Goal: Task Accomplishment & Management: Use online tool/utility

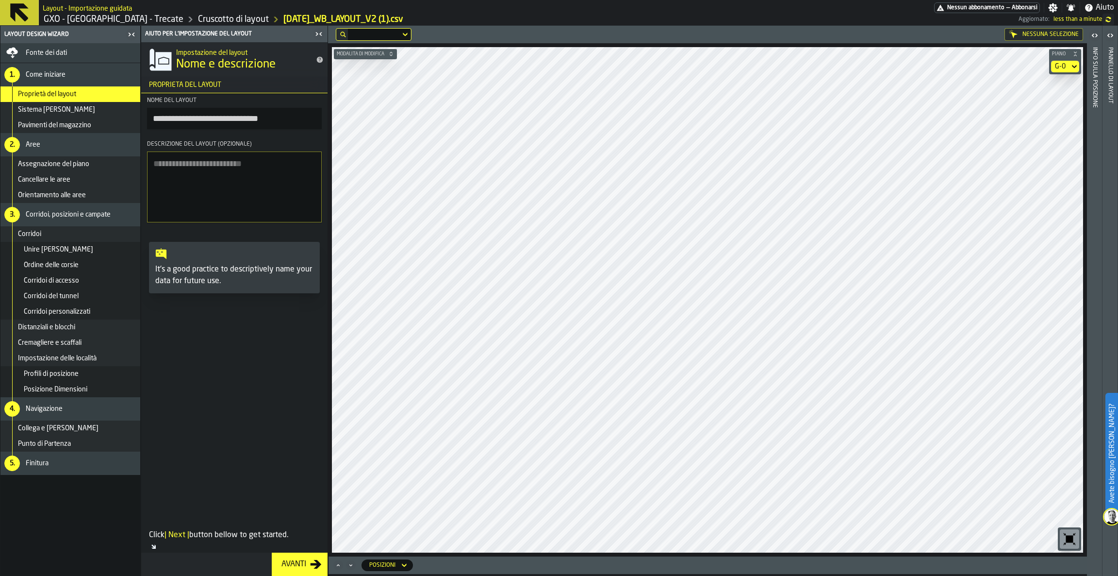
click at [316, 33] on icon "button-toggle-Chiudimi" at bounding box center [319, 34] width 12 height 12
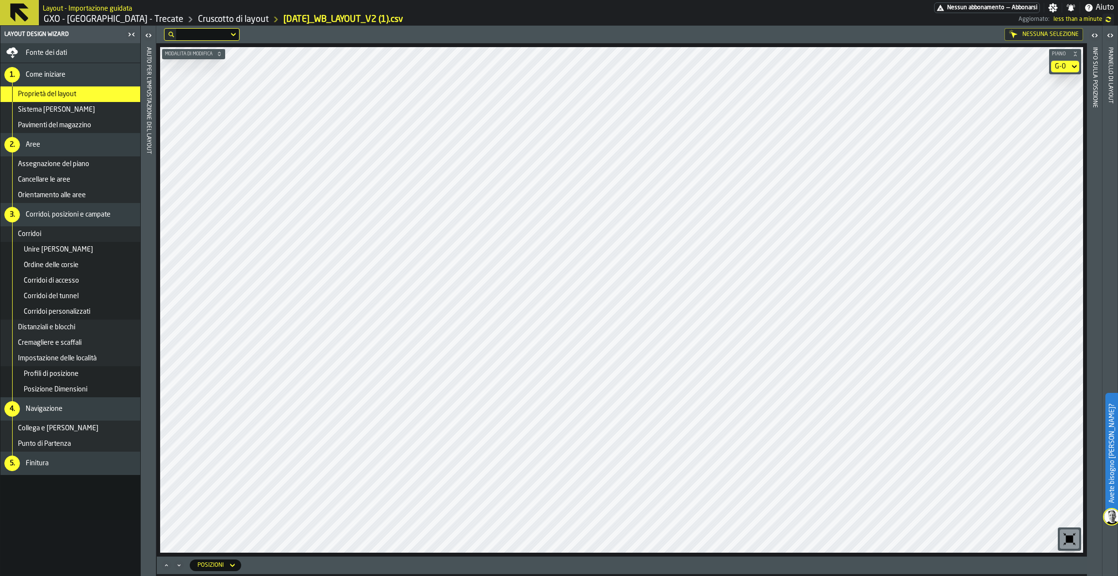
click at [1063, 65] on div "G-0" at bounding box center [1060, 67] width 11 height 8
click at [1048, 101] on div "G-1" at bounding box center [1048, 107] width 50 height 12
click at [1065, 61] on div "G-1" at bounding box center [1060, 67] width 18 height 12
click at [1058, 89] on li "G-0" at bounding box center [1049, 83] width 62 height 23
click at [1065, 65] on div "G-0" at bounding box center [1060, 67] width 11 height 8
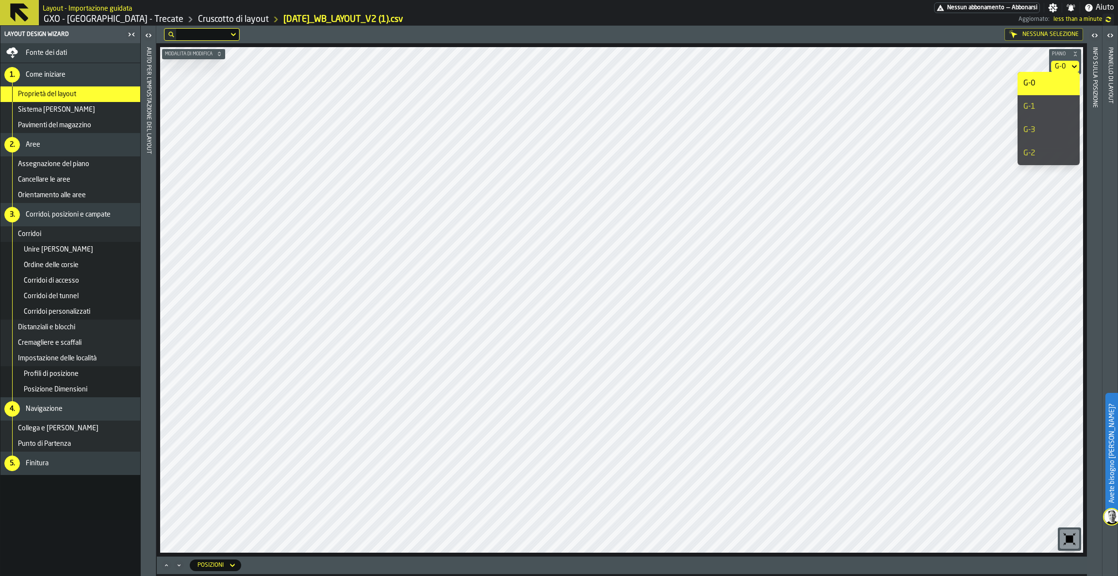
click at [1050, 96] on li "G-1" at bounding box center [1049, 106] width 62 height 23
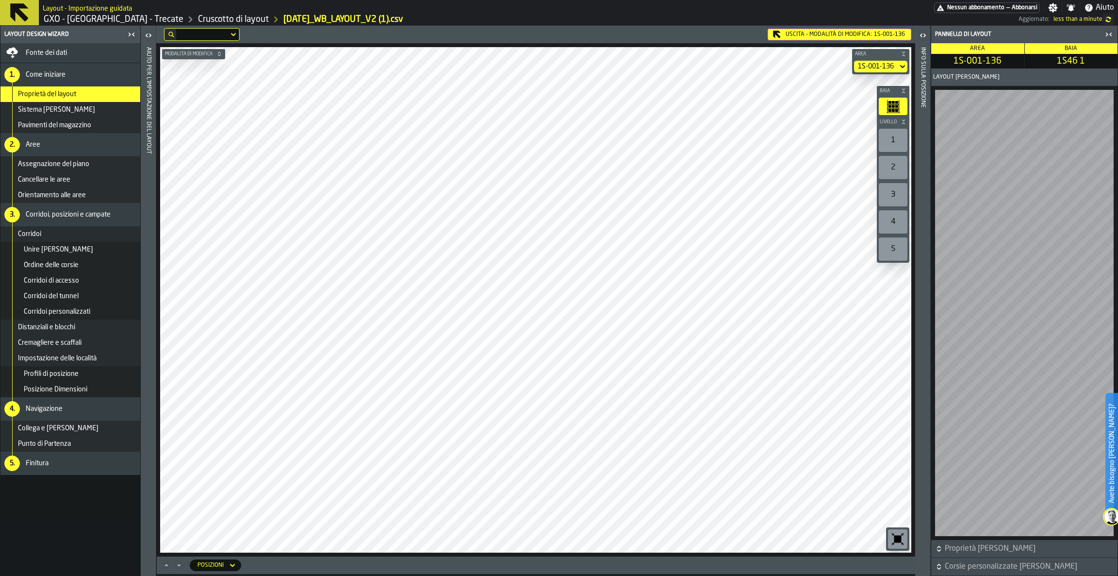
click at [1107, 32] on icon "button-toggle-Chiudimi" at bounding box center [1109, 35] width 12 height 12
click at [870, 36] on div "Uscita - Modalità di Modifica: 1S-001-136" at bounding box center [840, 35] width 144 height 12
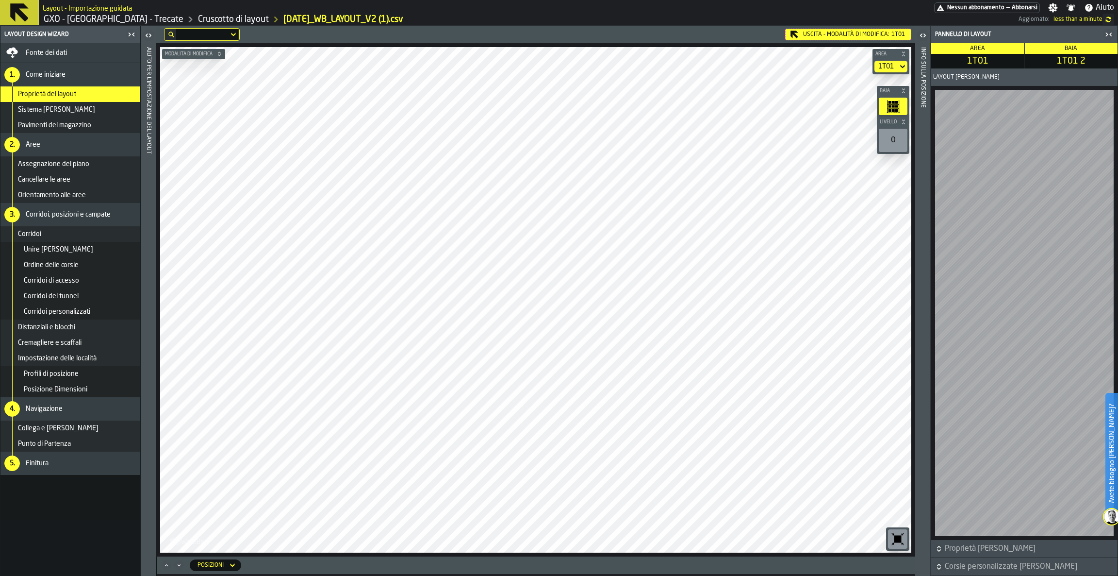
click at [845, 34] on div "Uscita - Modalità di Modifica: 1T01" at bounding box center [848, 35] width 126 height 12
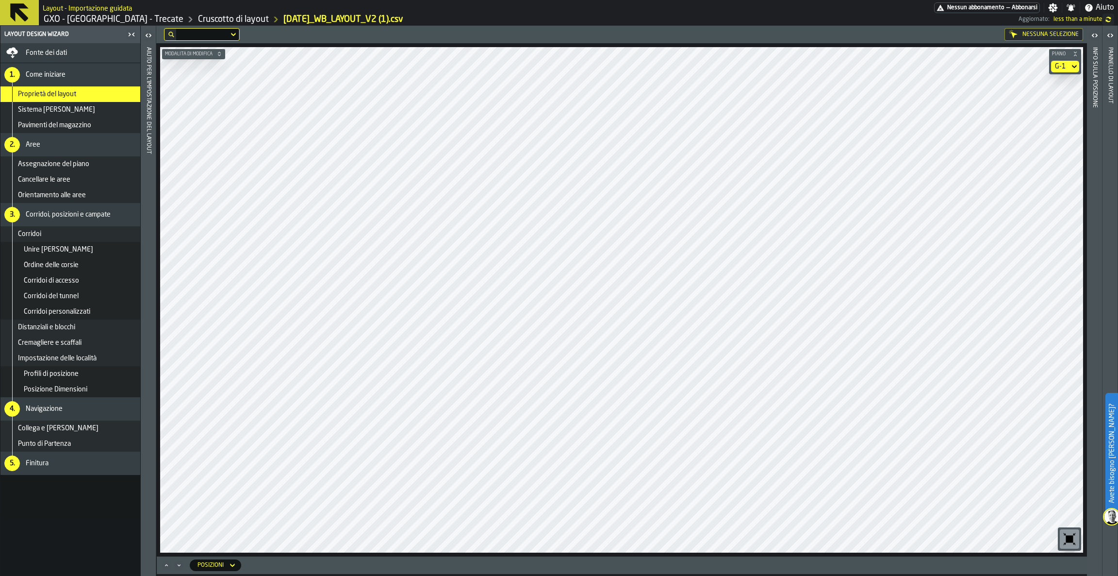
click at [1060, 64] on div "G-1" at bounding box center [1060, 67] width 11 height 8
click at [1064, 64] on div "G-1" at bounding box center [1060, 67] width 11 height 8
click at [1050, 152] on div "G-2" at bounding box center [1048, 154] width 50 height 12
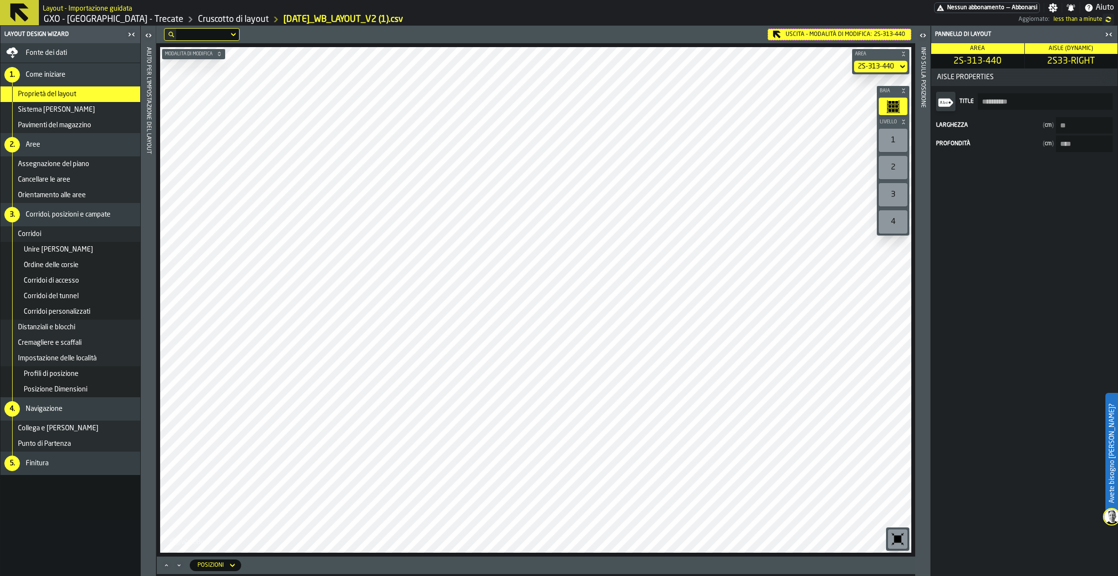
click at [825, 31] on div "Uscita - Modalità di Modifica: 2S-313-440" at bounding box center [840, 35] width 144 height 12
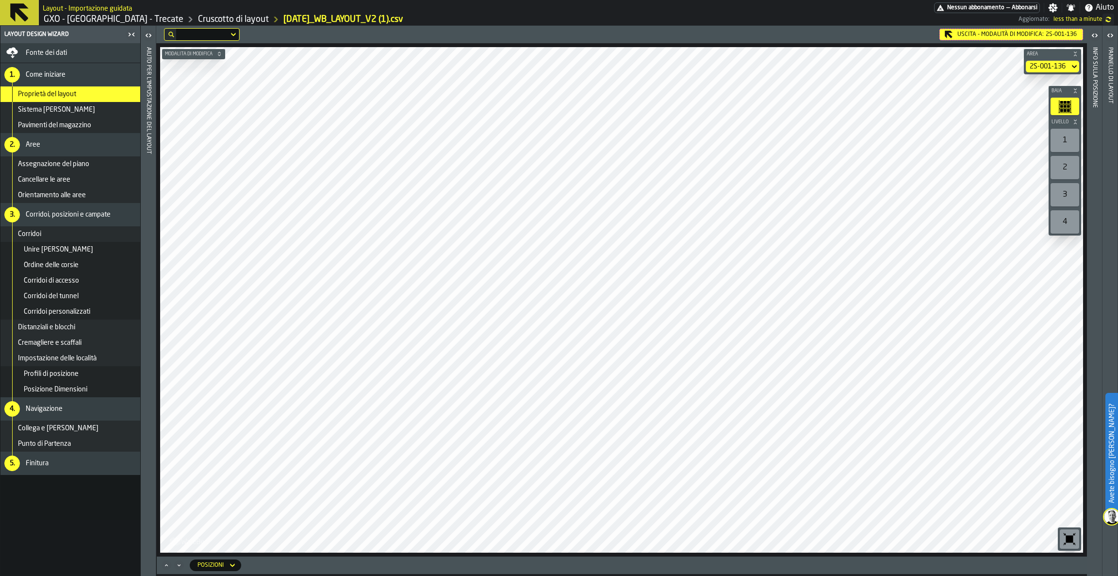
click at [974, 29] on div "Uscita - Modalità di Modifica: 2S-001-136" at bounding box center [1011, 35] width 144 height 12
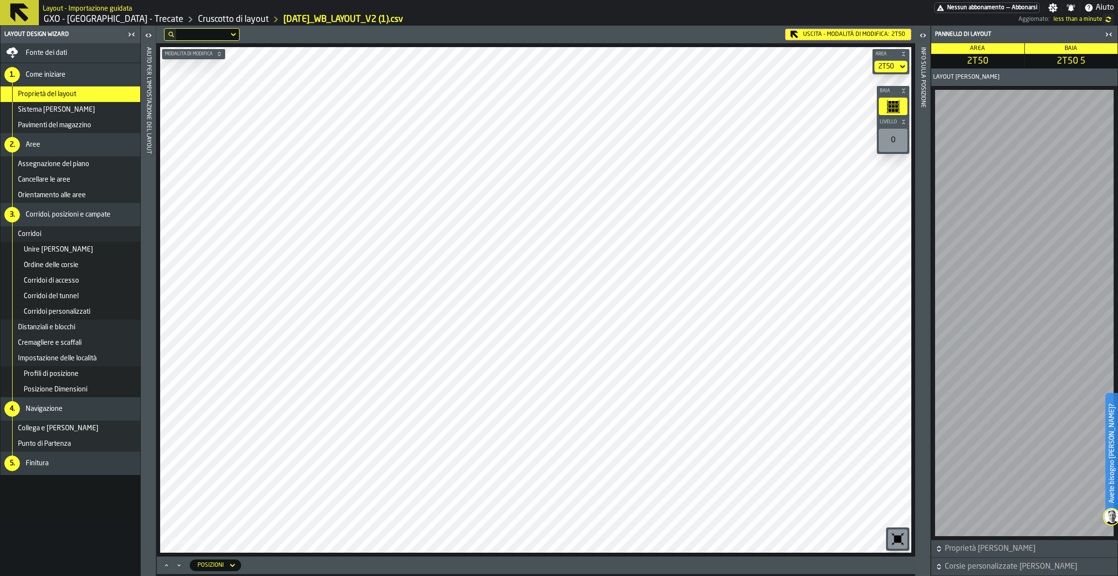
click at [835, 32] on div "Uscita - Modalità di Modifica: 2T50" at bounding box center [848, 35] width 126 height 12
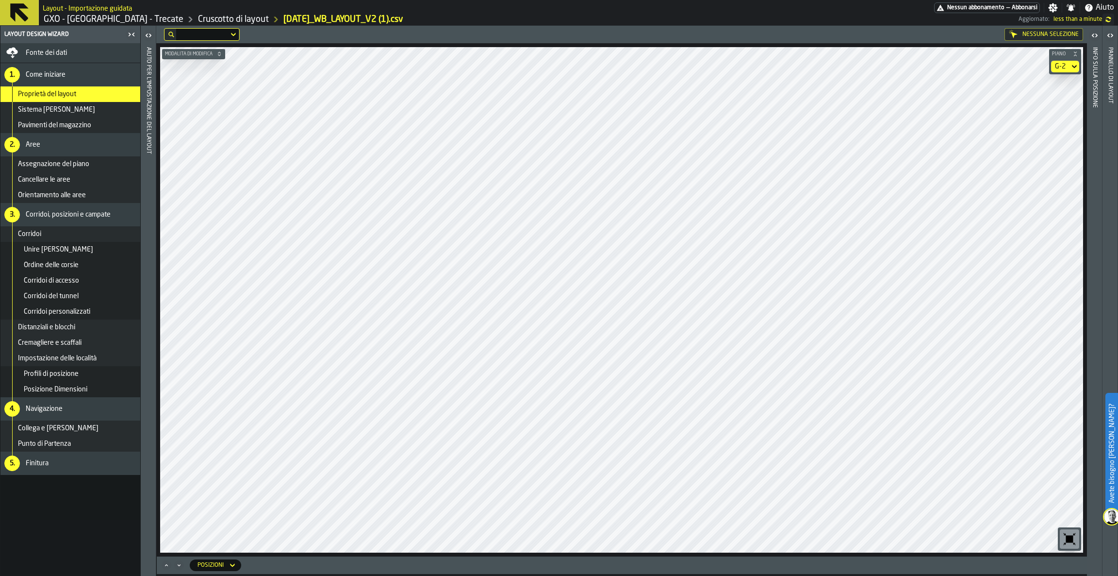
click at [1059, 66] on div "G-2" at bounding box center [1060, 67] width 11 height 8
click at [1049, 120] on li "G-3" at bounding box center [1049, 129] width 62 height 23
click at [995, 31] on div "Uscita - Modalità di Modifica: 3T<21" at bounding box center [1019, 35] width 130 height 12
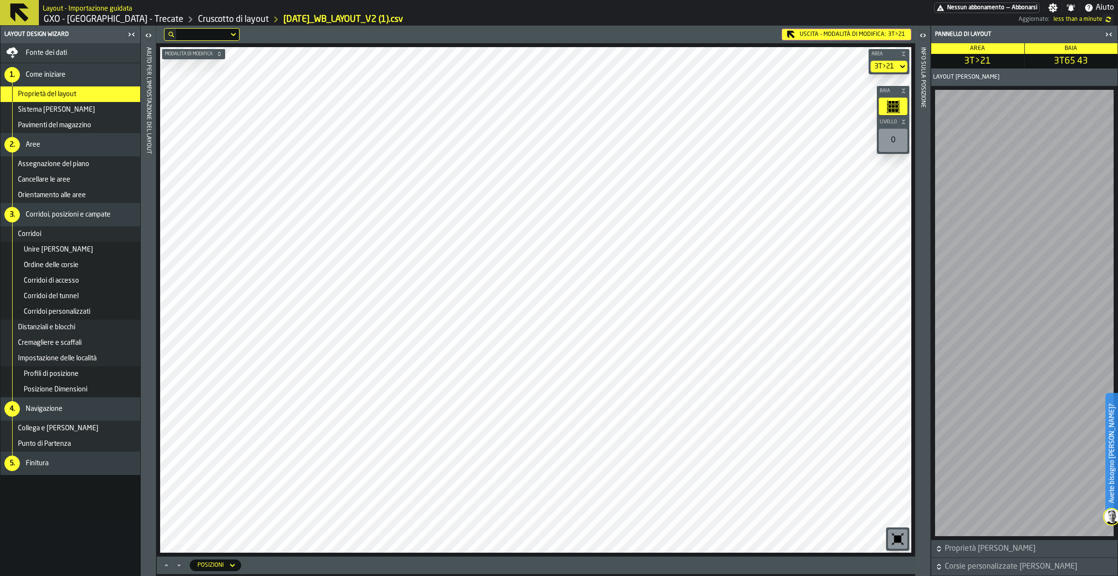
click at [849, 35] on div "Uscita - Modalità di Modifica: 3T>21" at bounding box center [847, 35] width 130 height 12
click at [0, 0] on icon at bounding box center [0, 0] width 0 height 0
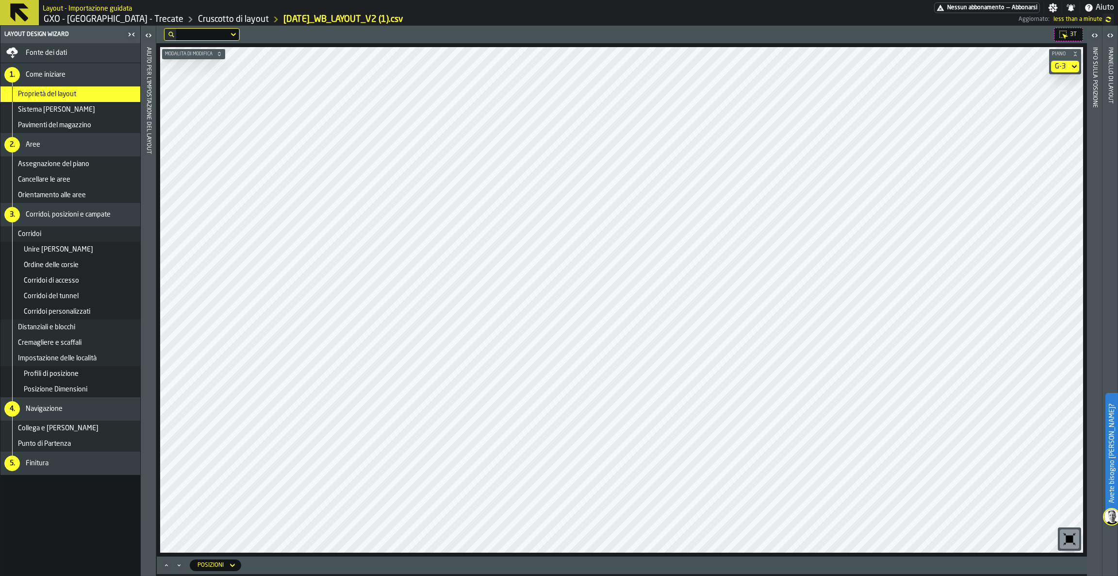
click at [1068, 61] on div "G-3" at bounding box center [1065, 67] width 28 height 12
click at [1059, 154] on div "G-2" at bounding box center [1048, 154] width 50 height 12
